Goal: Information Seeking & Learning: Learn about a topic

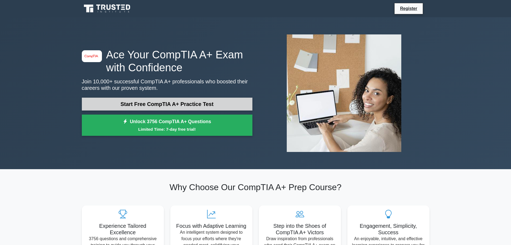
click at [197, 107] on link "Start Free CompTIA A+ Practice Test" at bounding box center [167, 103] width 171 height 13
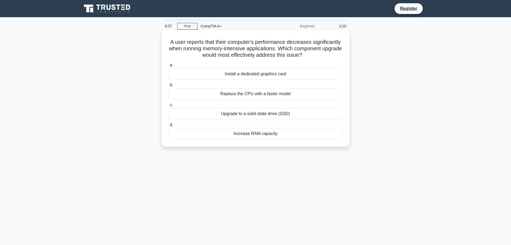
click at [204, 91] on div "Replace the CPU with a faster model" at bounding box center [256, 93] width 174 height 11
click at [169, 87] on input "b. Replace the CPU with a faster model" at bounding box center [169, 84] width 0 height 3
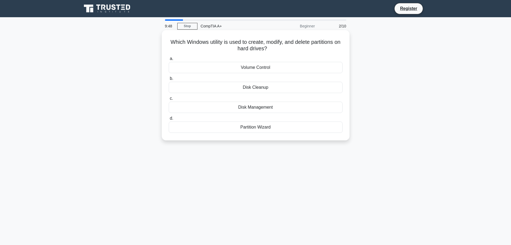
click at [257, 106] on div "Disk Management" at bounding box center [256, 106] width 174 height 11
click at [169, 100] on input "c. Disk Management" at bounding box center [169, 98] width 0 height 3
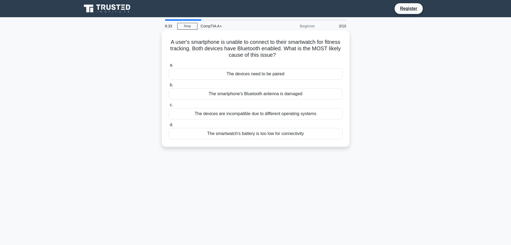
click at [253, 76] on div "The devices need to be paired" at bounding box center [256, 73] width 174 height 11
click at [169, 67] on input "a. The devices need to be paired" at bounding box center [169, 64] width 0 height 3
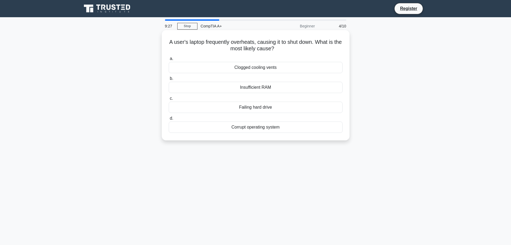
click at [261, 88] on div "Insufficient RAM" at bounding box center [256, 87] width 174 height 11
click at [169, 80] on input "b. Insufficient RAM" at bounding box center [169, 78] width 0 height 3
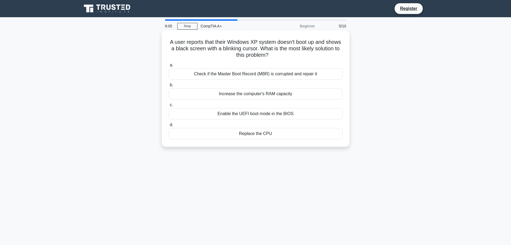
click at [230, 75] on div "Check if the Master Boot Record (MBR) is corrupted and repair it" at bounding box center [256, 73] width 174 height 11
click at [169, 67] on input "a. Check if the Master Boot Record (MBR) is corrupted and repair it" at bounding box center [169, 64] width 0 height 3
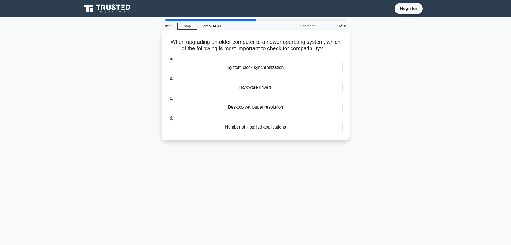
click at [233, 93] on div "Hardware drivers" at bounding box center [256, 87] width 174 height 11
click at [169, 80] on input "b. Hardware drivers" at bounding box center [169, 78] width 0 height 3
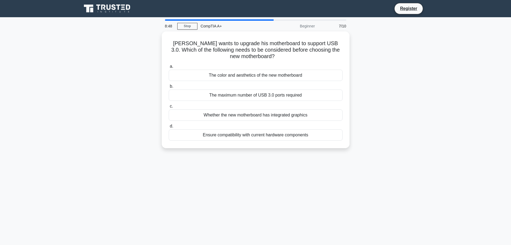
click at [233, 93] on div "The maximum number of USB 3.0 ports required" at bounding box center [256, 94] width 174 height 11
click at [169, 88] on input "b. The maximum number of USB 3.0 ports required" at bounding box center [169, 86] width 0 height 3
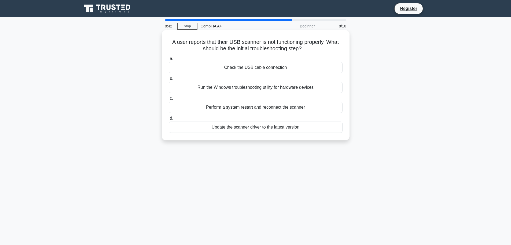
click at [237, 87] on div "Run the Windows troubleshooting utility for hardware devices" at bounding box center [256, 87] width 174 height 11
click at [169, 80] on input "b. Run the Windows troubleshooting utility for hardware devices" at bounding box center [169, 78] width 0 height 3
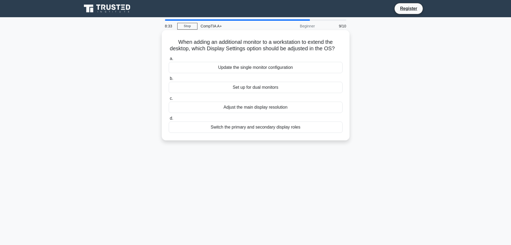
click at [246, 73] on div "Update the single monitor configuration" at bounding box center [256, 67] width 174 height 11
click at [169, 60] on input "a. Update the single monitor configuration" at bounding box center [169, 58] width 0 height 3
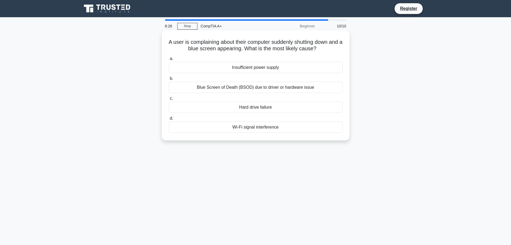
click at [237, 89] on div "Blue Screen of Death (BSOD) due to driver or hardware issue" at bounding box center [256, 87] width 174 height 11
click at [169, 80] on input "b. Blue Screen of Death (BSOD) due to driver or hardware issue" at bounding box center [169, 78] width 0 height 3
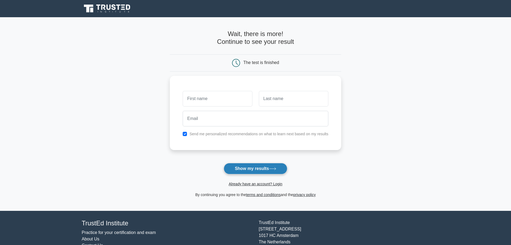
click at [244, 171] on button "Show my results" at bounding box center [255, 168] width 63 height 11
click at [218, 94] on input "text" at bounding box center [218, 97] width 70 height 16
type input "Ahmed"
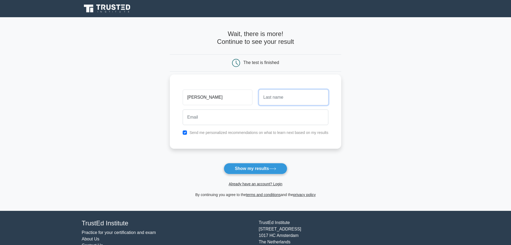
click at [273, 98] on input "text" at bounding box center [294, 97] width 70 height 16
type input "Ali"
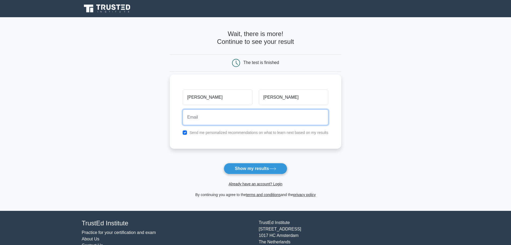
click at [272, 119] on input "email" at bounding box center [256, 117] width 146 height 16
type input "awesomeahmed096@gmail.com"
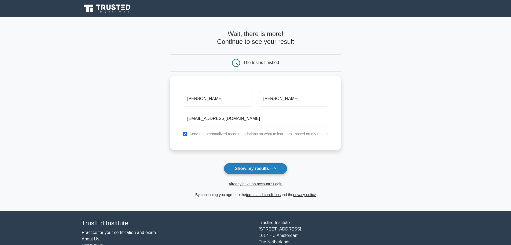
click at [256, 167] on button "Show my results" at bounding box center [255, 168] width 63 height 11
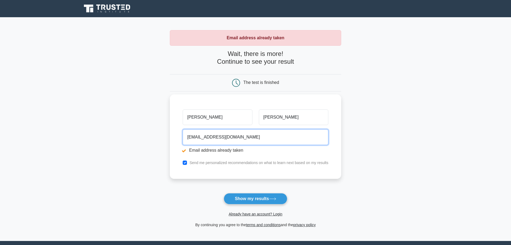
click at [222, 140] on input "awesomeahmed096@gmail.com" at bounding box center [256, 137] width 146 height 16
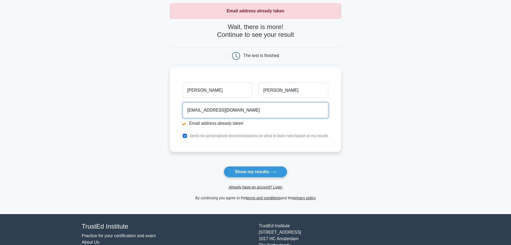
scroll to position [56, 0]
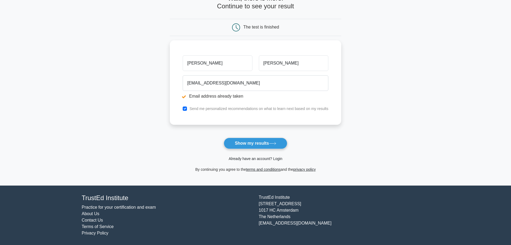
click at [258, 156] on link "Already have an account? Login" at bounding box center [256, 158] width 54 height 4
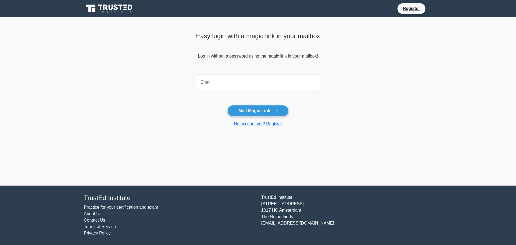
click at [242, 91] on div at bounding box center [258, 82] width 130 height 20
click at [239, 87] on input "email" at bounding box center [258, 82] width 124 height 16
type input "awesomeahmed096@gmail.com"
click at [253, 109] on button "Mail Magic Link" at bounding box center [257, 110] width 61 height 11
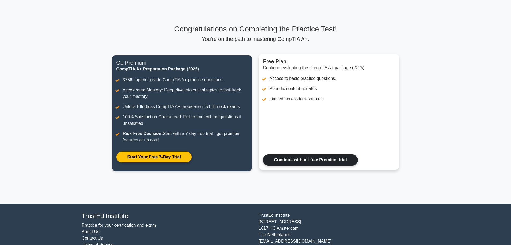
scroll to position [37, 0]
